Goal: Find specific page/section: Find specific page/section

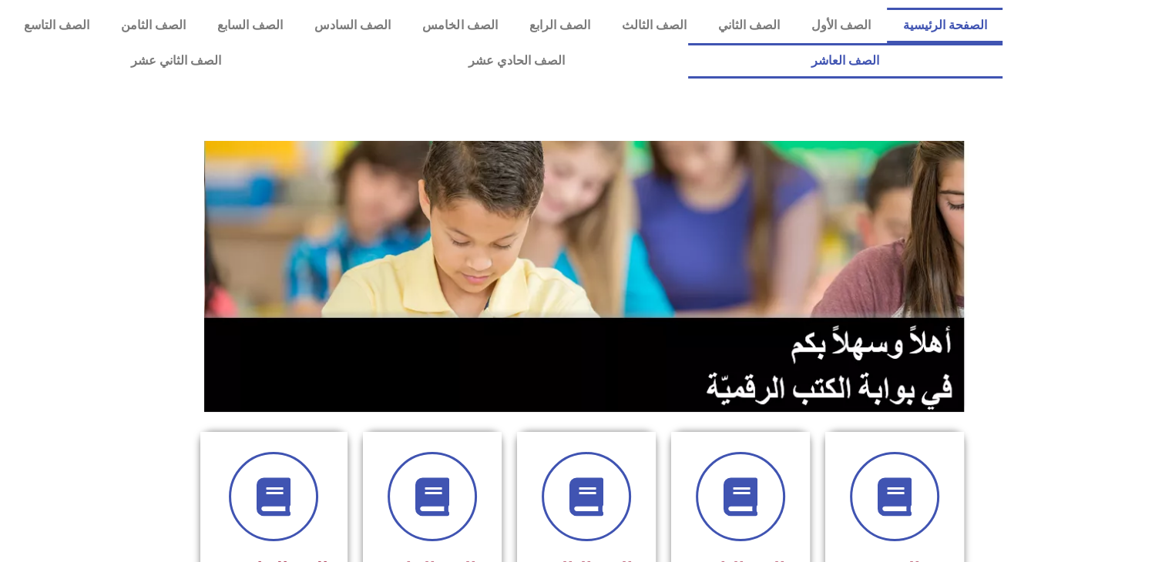
click at [688, 43] on link "الصف العاشر" at bounding box center [845, 60] width 314 height 35
